Goal: Register for event/course

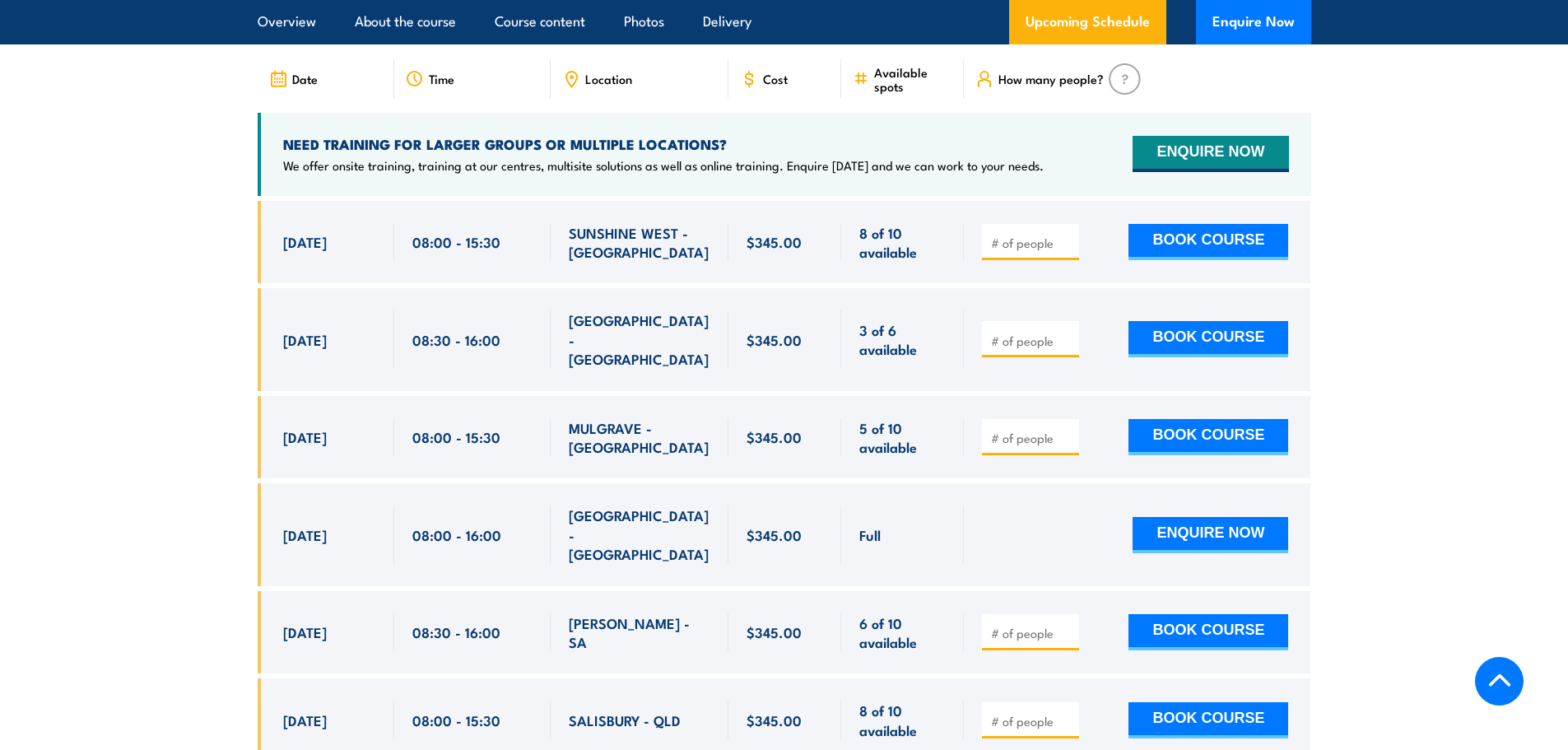
scroll to position [2798, 0]
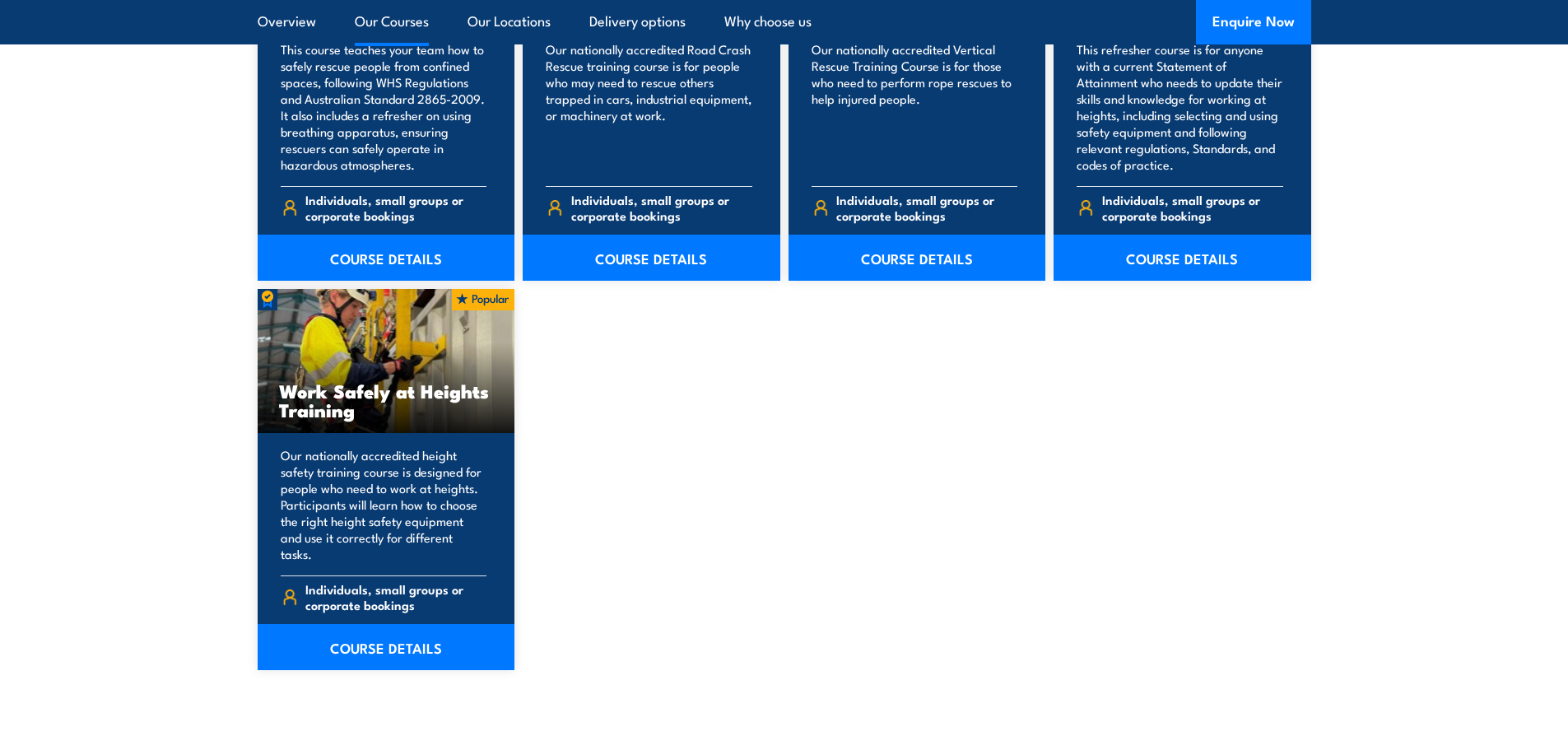
scroll to position [1975, 0]
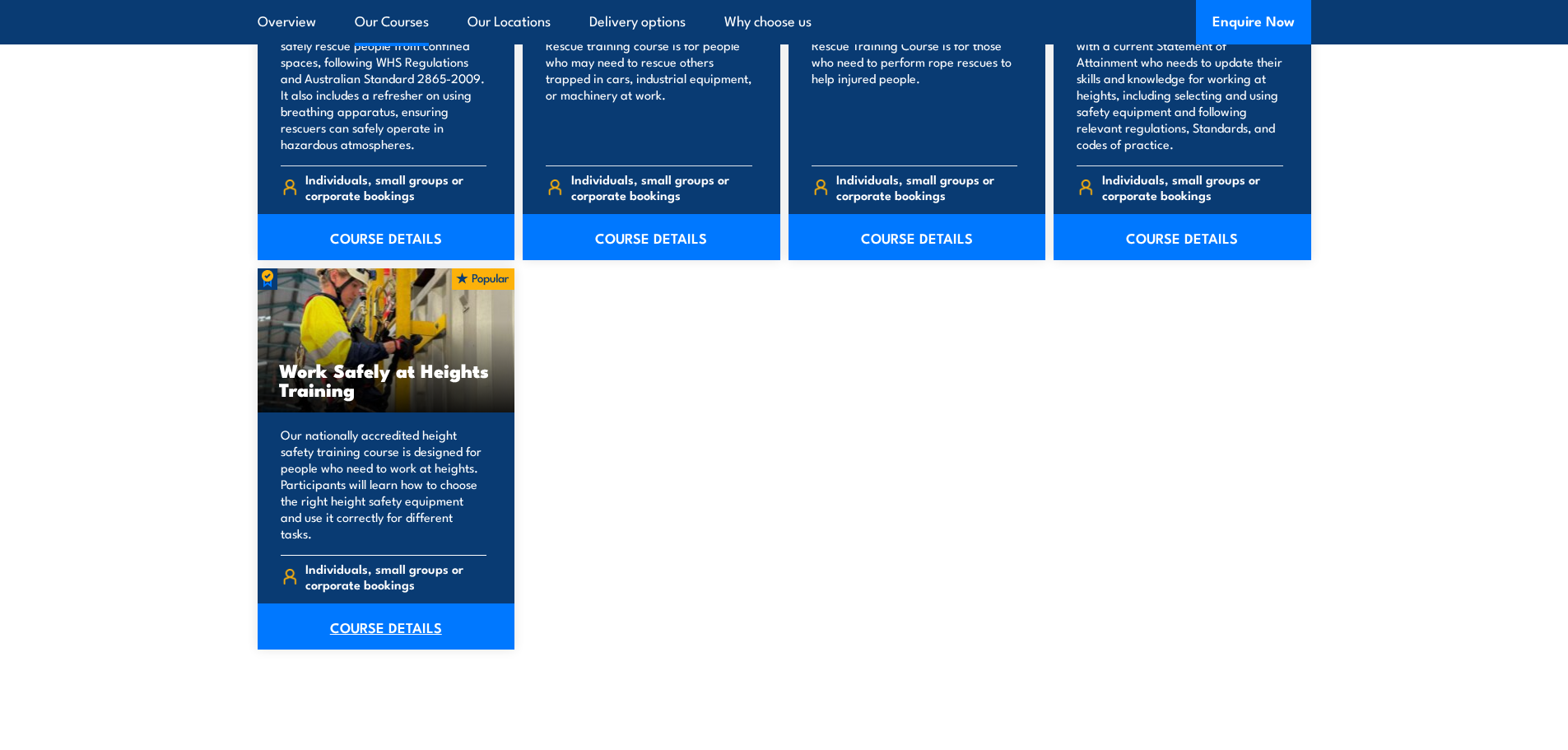
click at [372, 608] on link "COURSE DETAILS" at bounding box center [386, 626] width 257 height 46
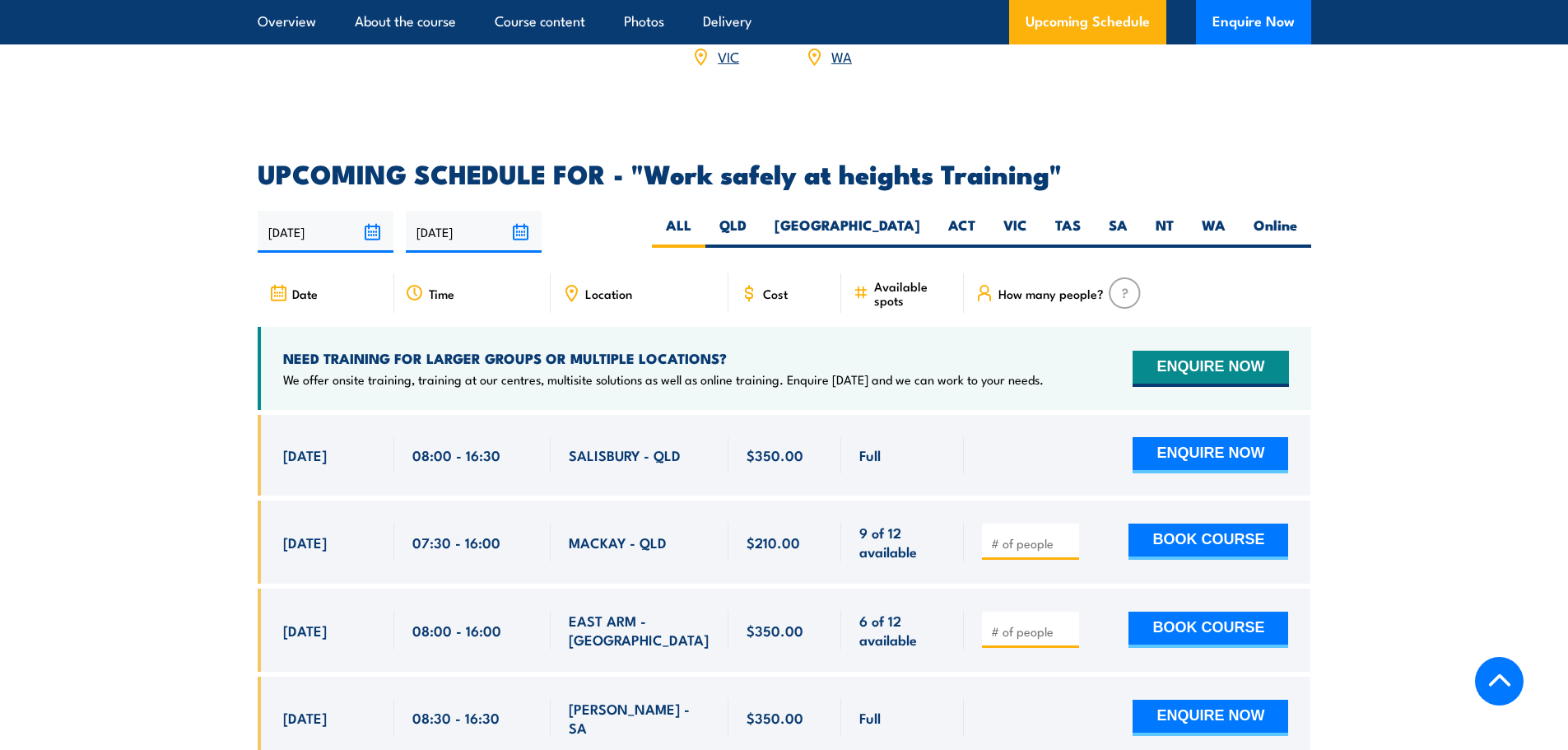
scroll to position [2387, 0]
